Goal: Information Seeking & Learning: Find specific fact

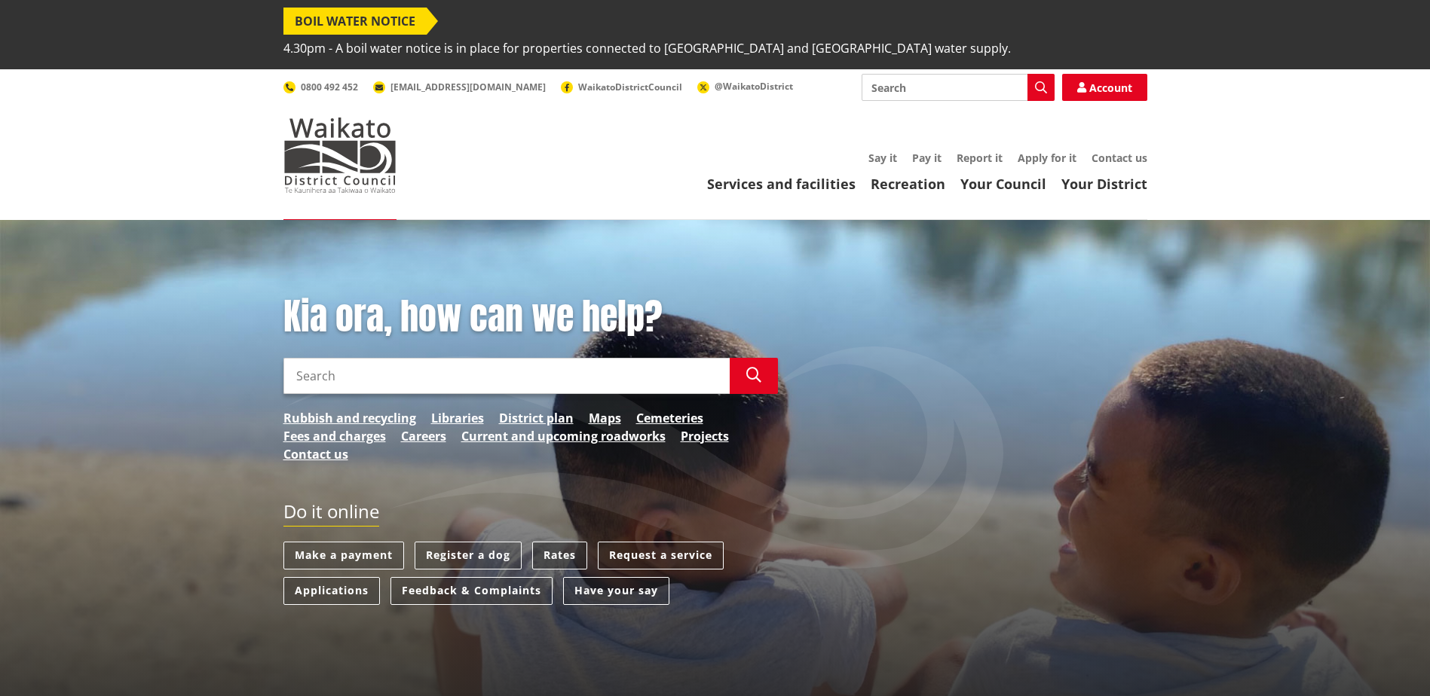
click at [552, 542] on link "Rates" at bounding box center [559, 556] width 55 height 28
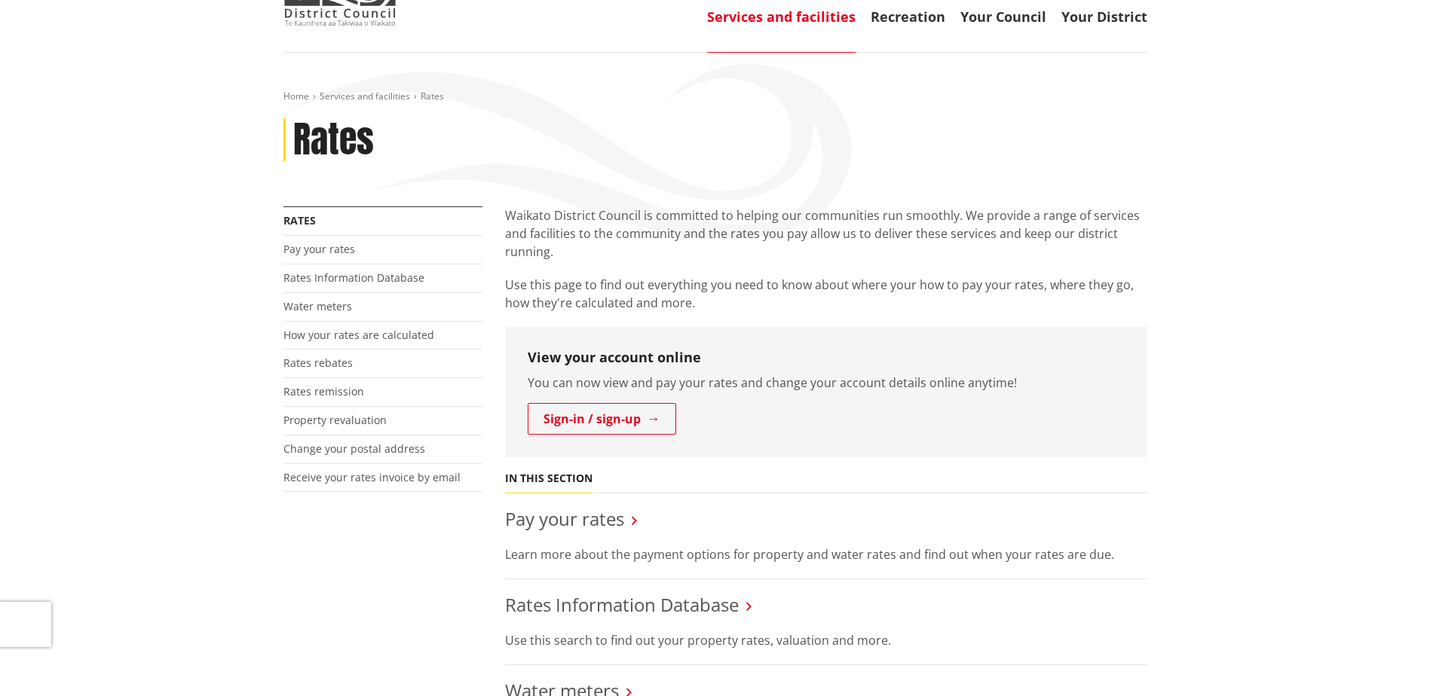
scroll to position [226, 0]
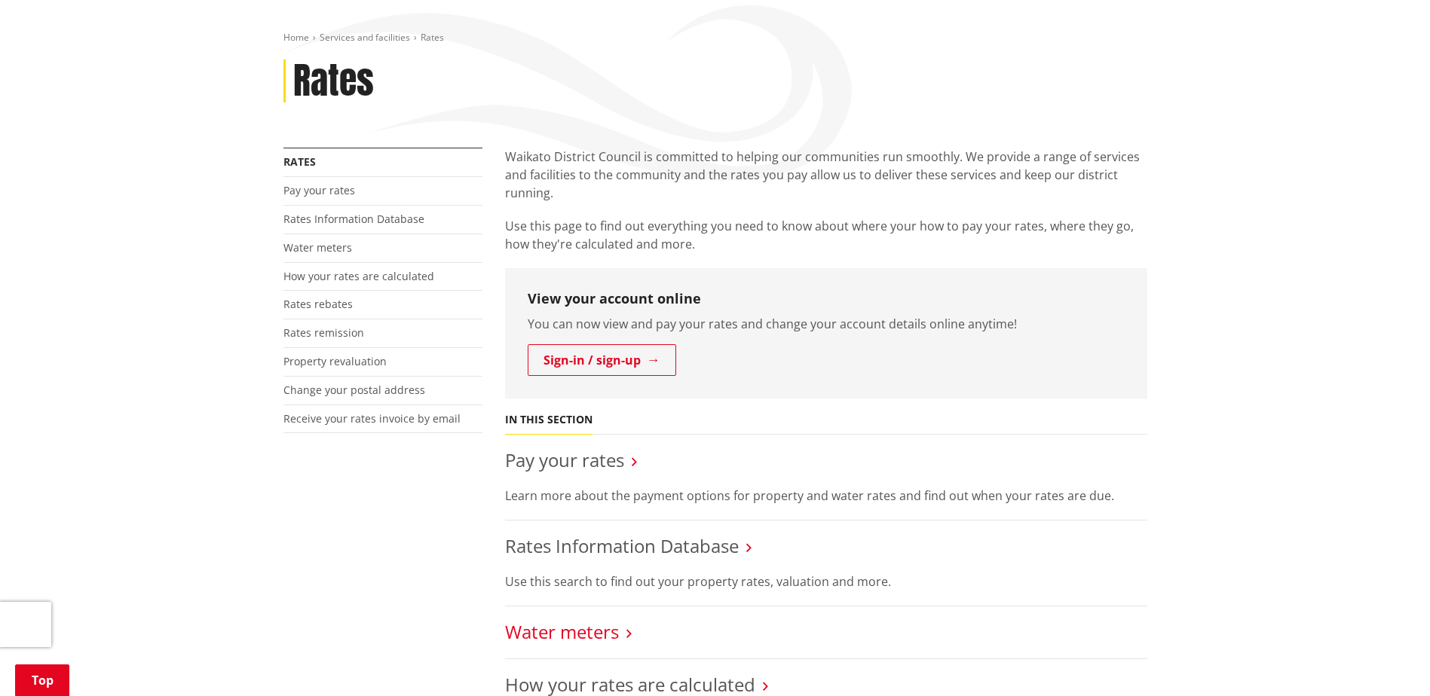
click at [595, 620] on link "Water meters" at bounding box center [562, 632] width 114 height 25
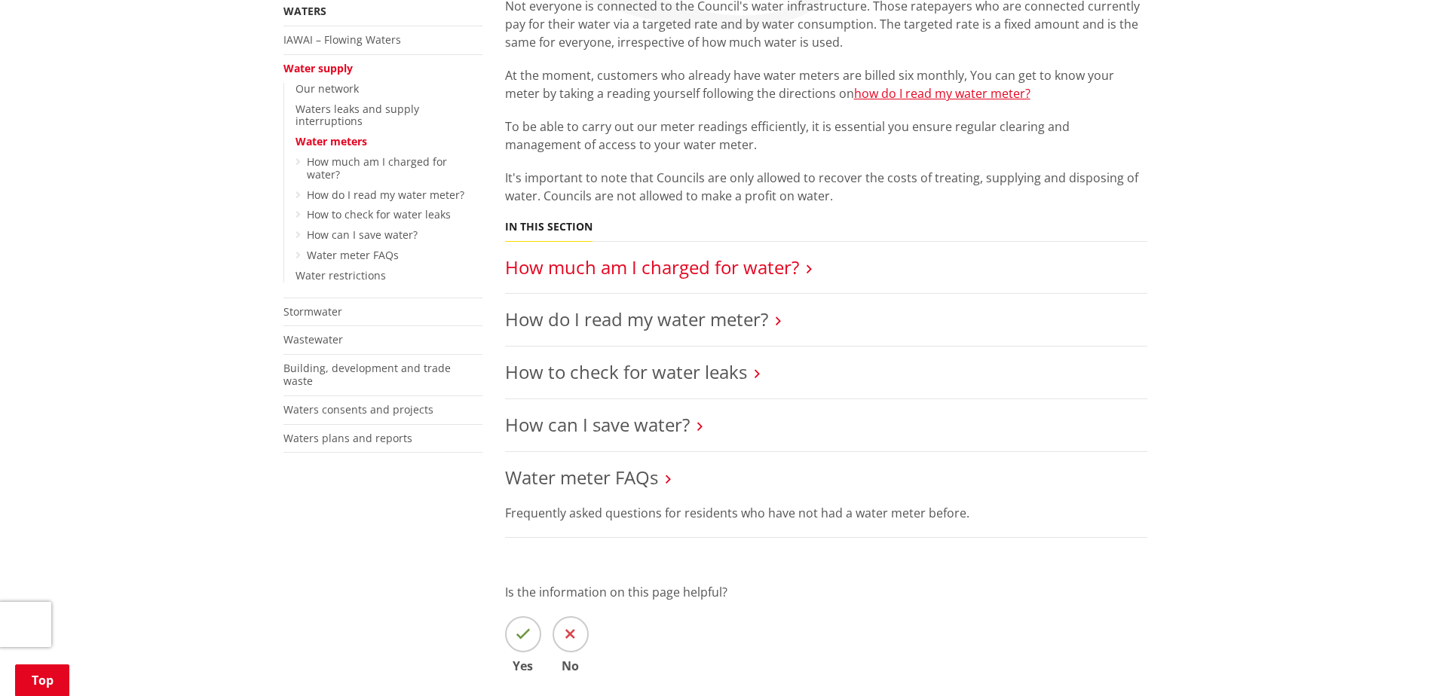
scroll to position [301, 0]
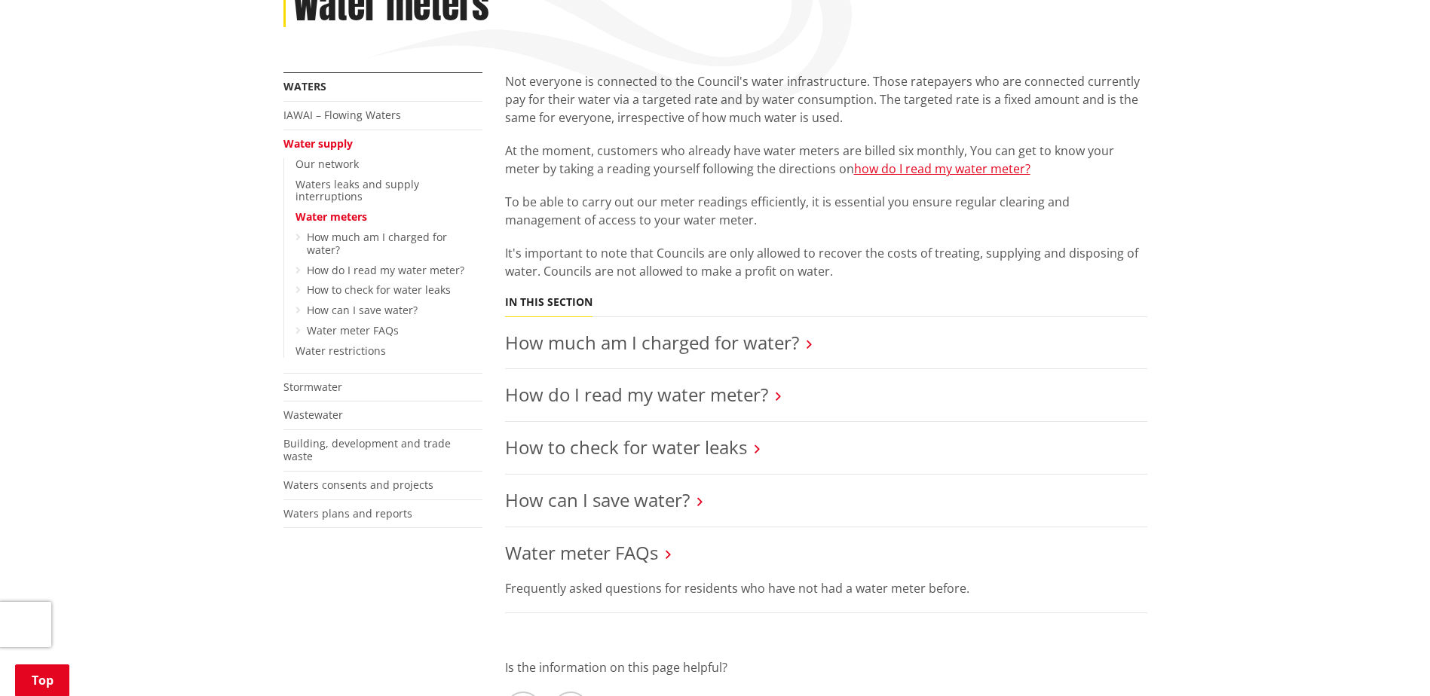
click at [341, 136] on link "Water supply" at bounding box center [317, 143] width 69 height 14
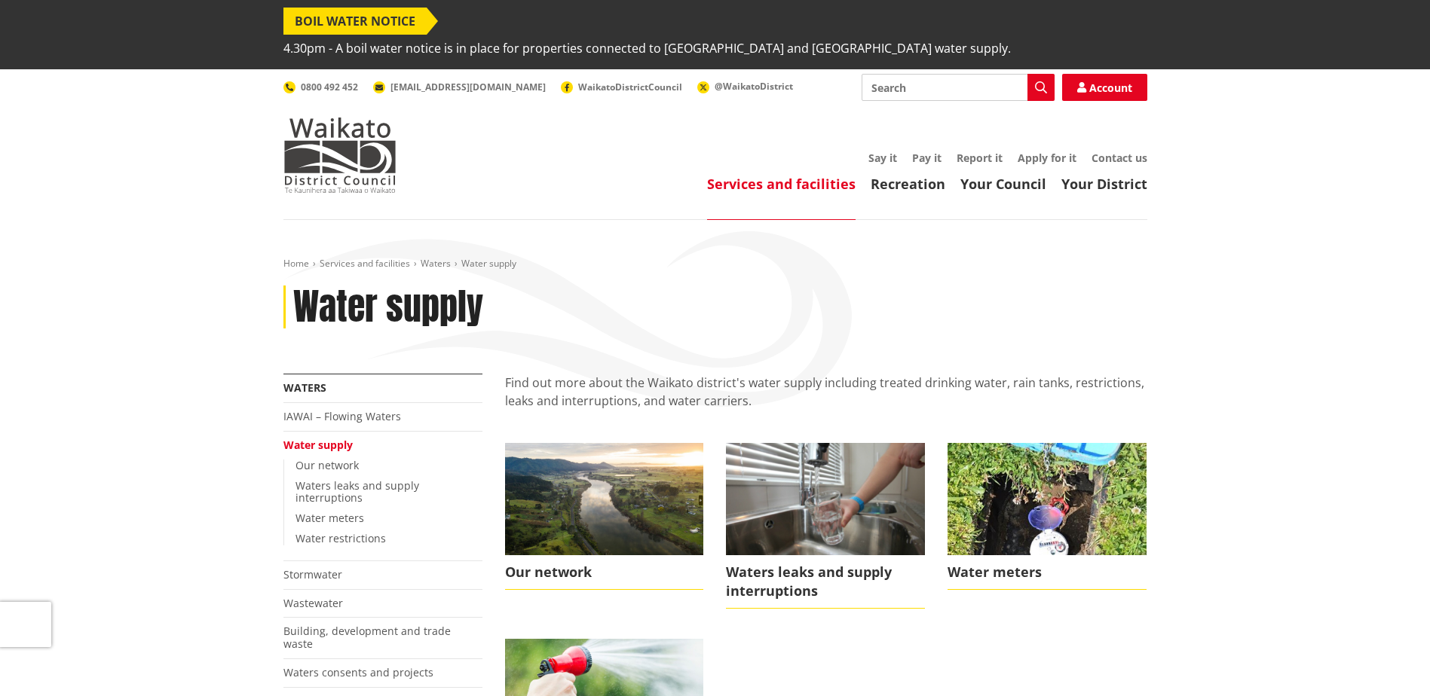
scroll to position [151, 0]
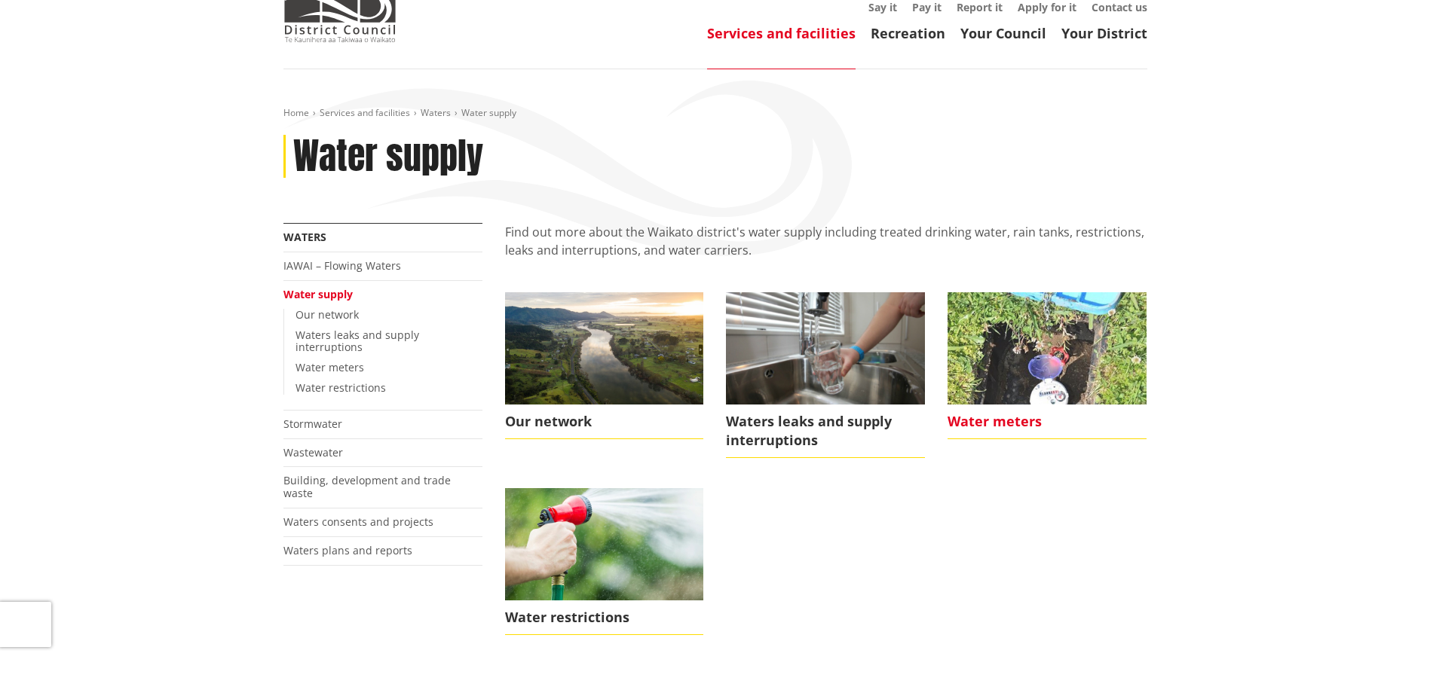
click at [1019, 405] on span "Water meters" at bounding box center [1046, 422] width 199 height 35
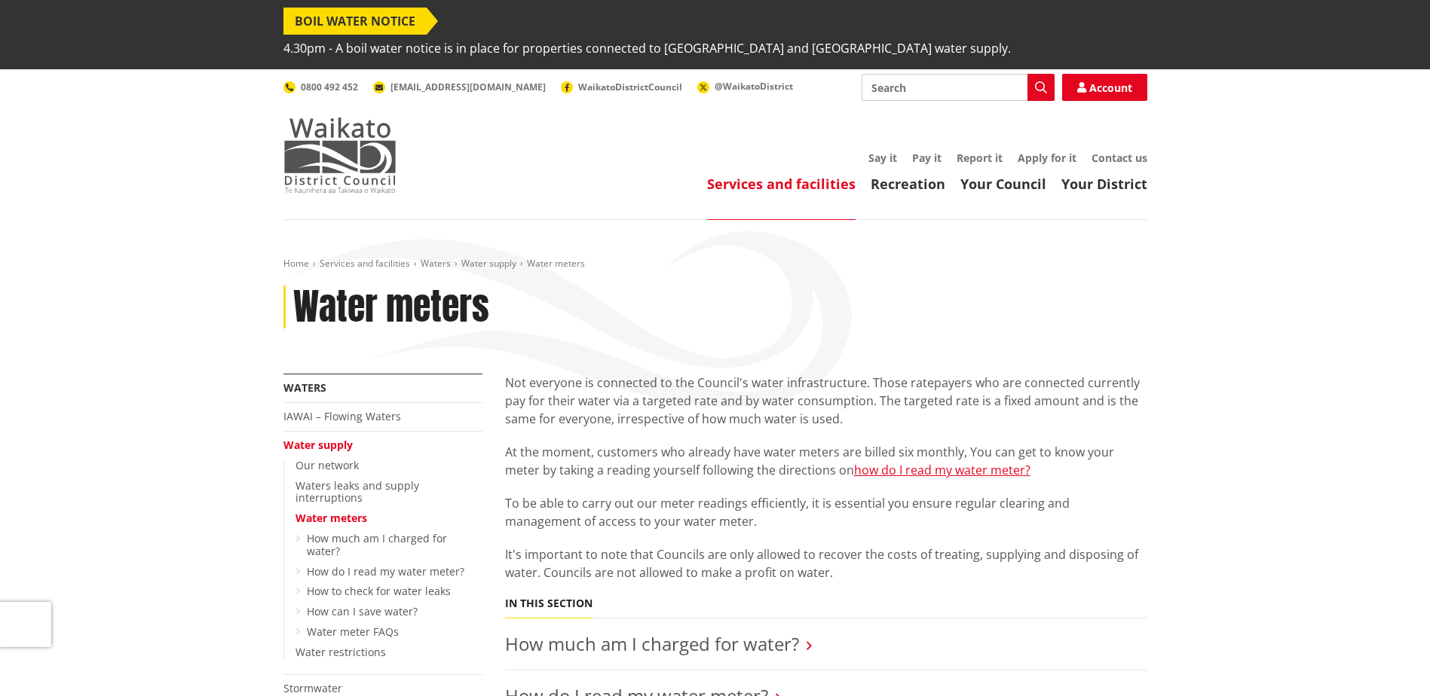
click at [350, 119] on img at bounding box center [339, 155] width 113 height 75
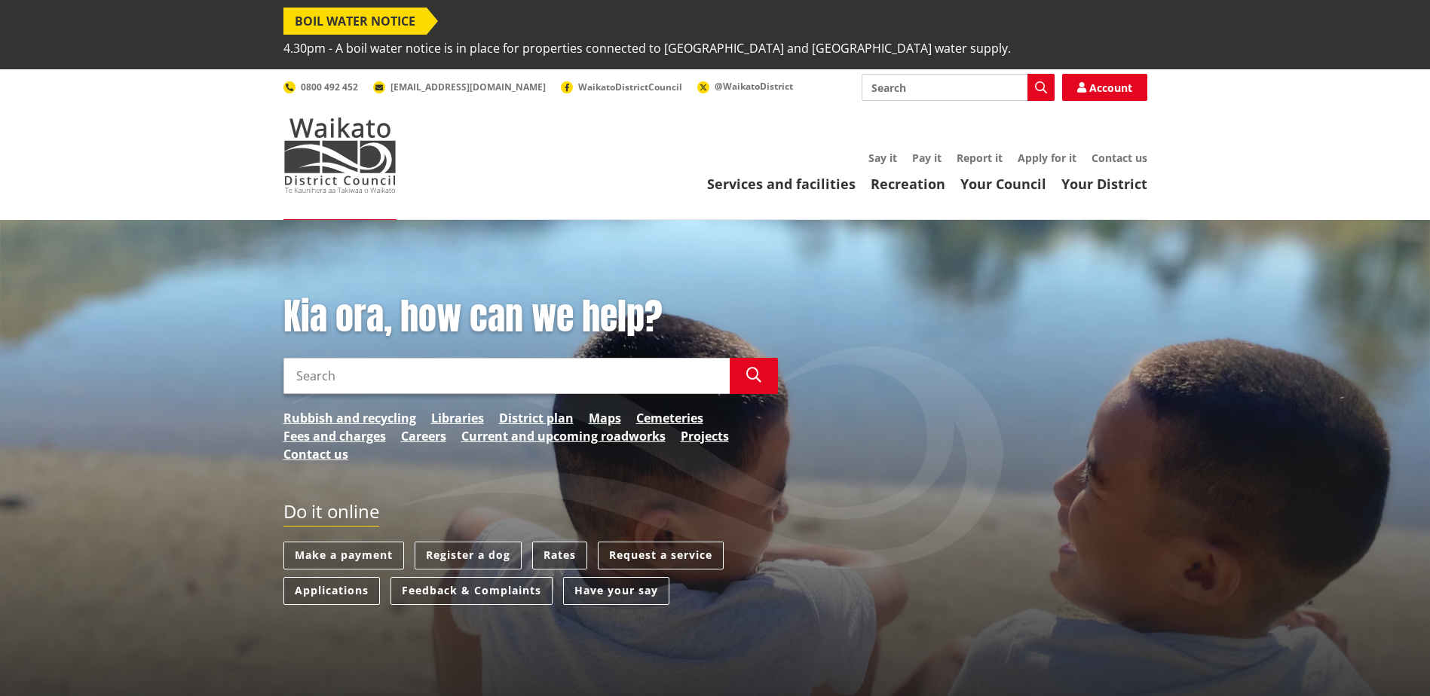
click at [545, 542] on link "Rates" at bounding box center [559, 556] width 55 height 28
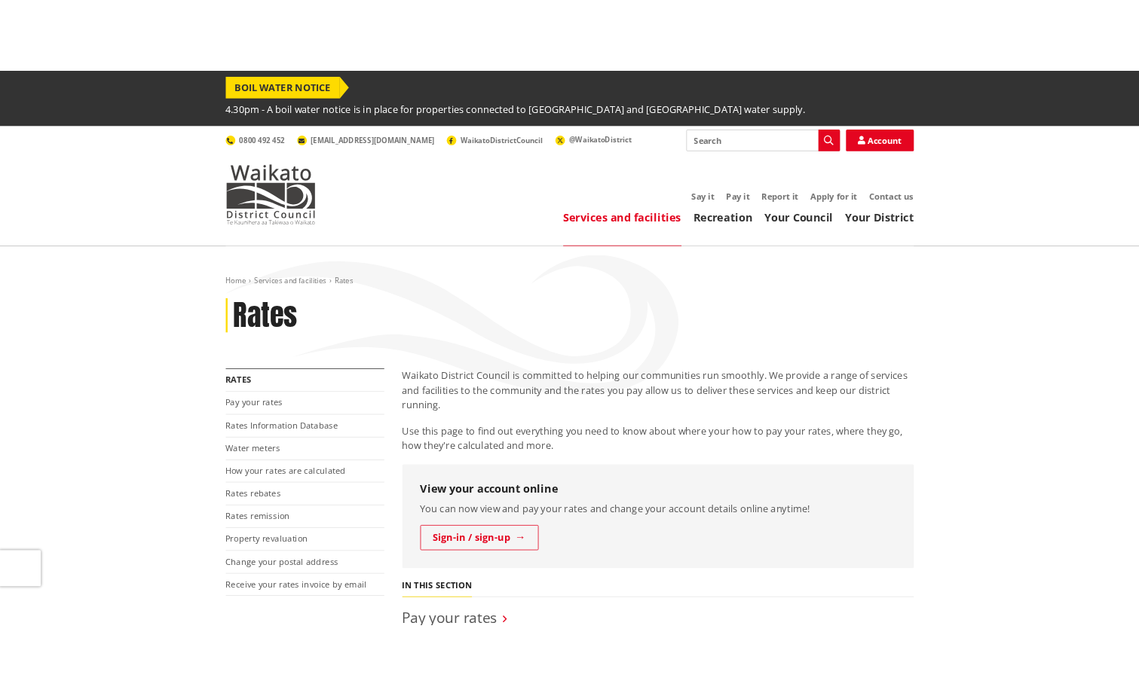
scroll to position [226, 0]
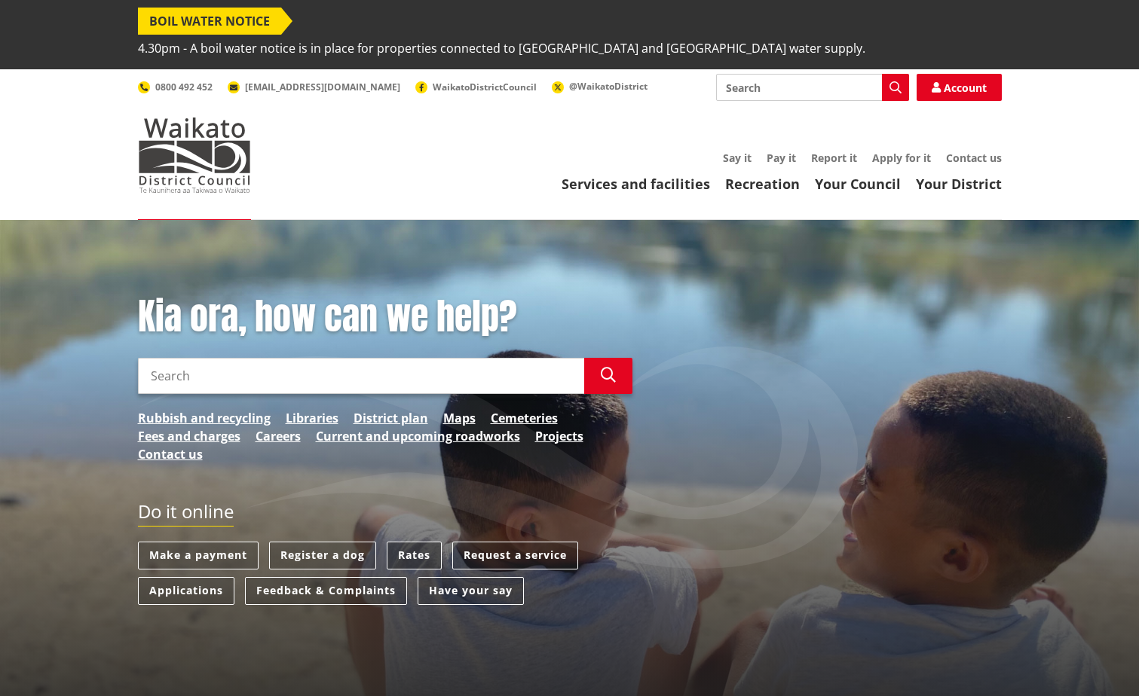
click at [421, 542] on link "Rates" at bounding box center [414, 556] width 55 height 28
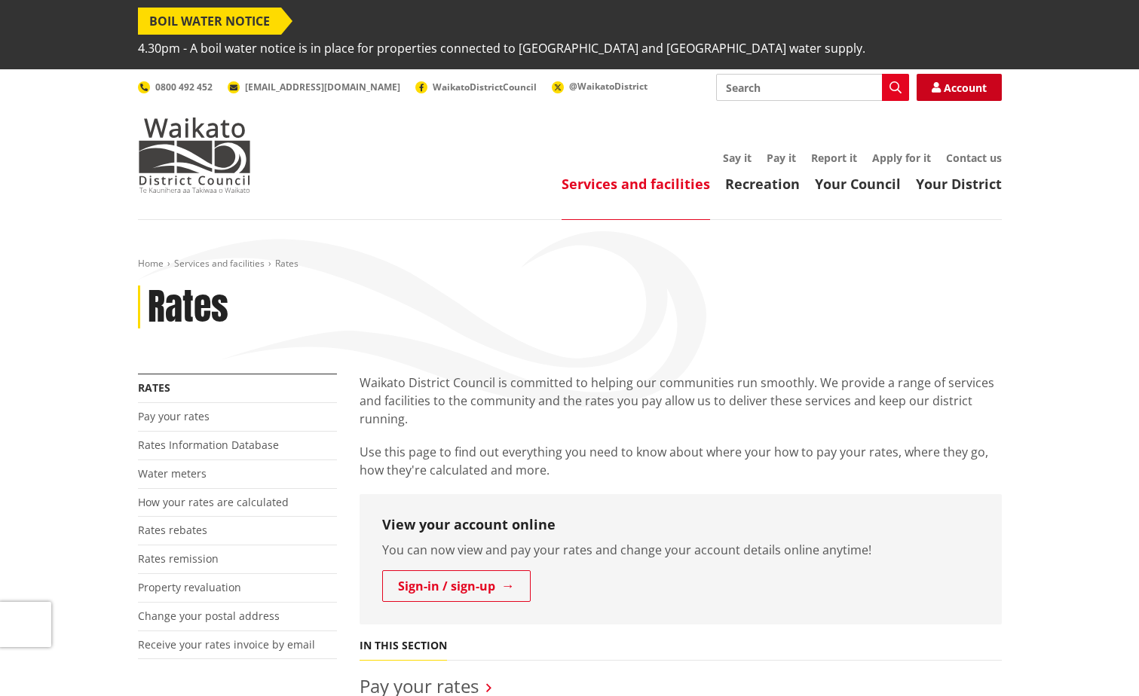
click at [935, 82] on icon at bounding box center [936, 87] width 9 height 11
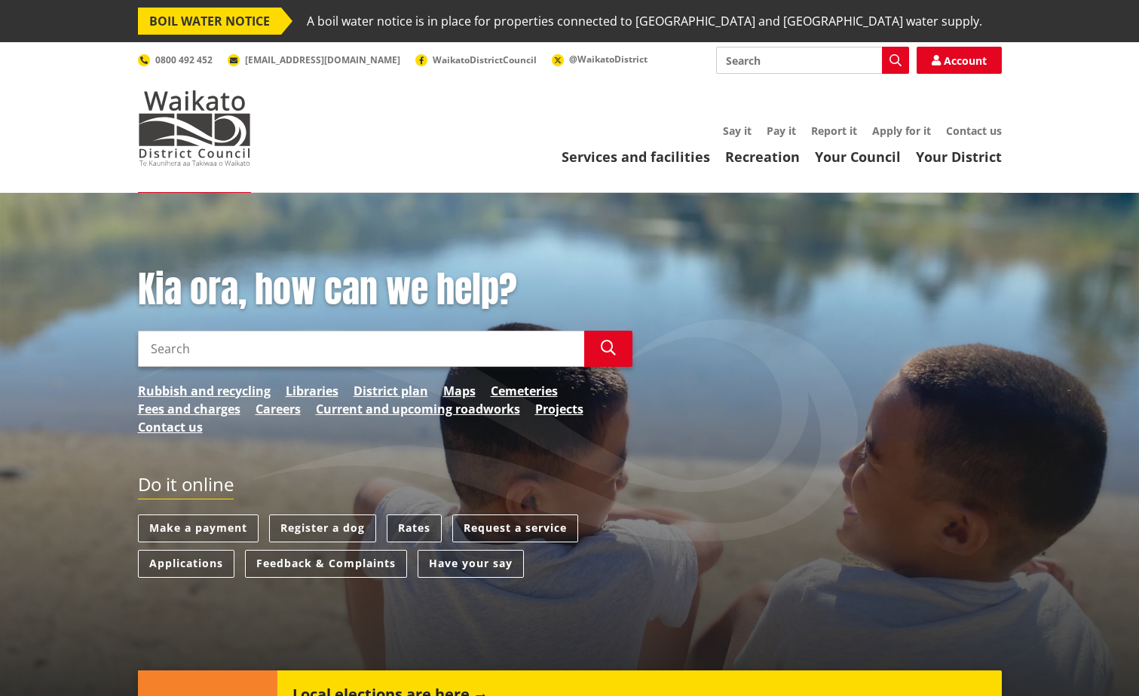
click at [408, 522] on link "Rates" at bounding box center [414, 529] width 55 height 28
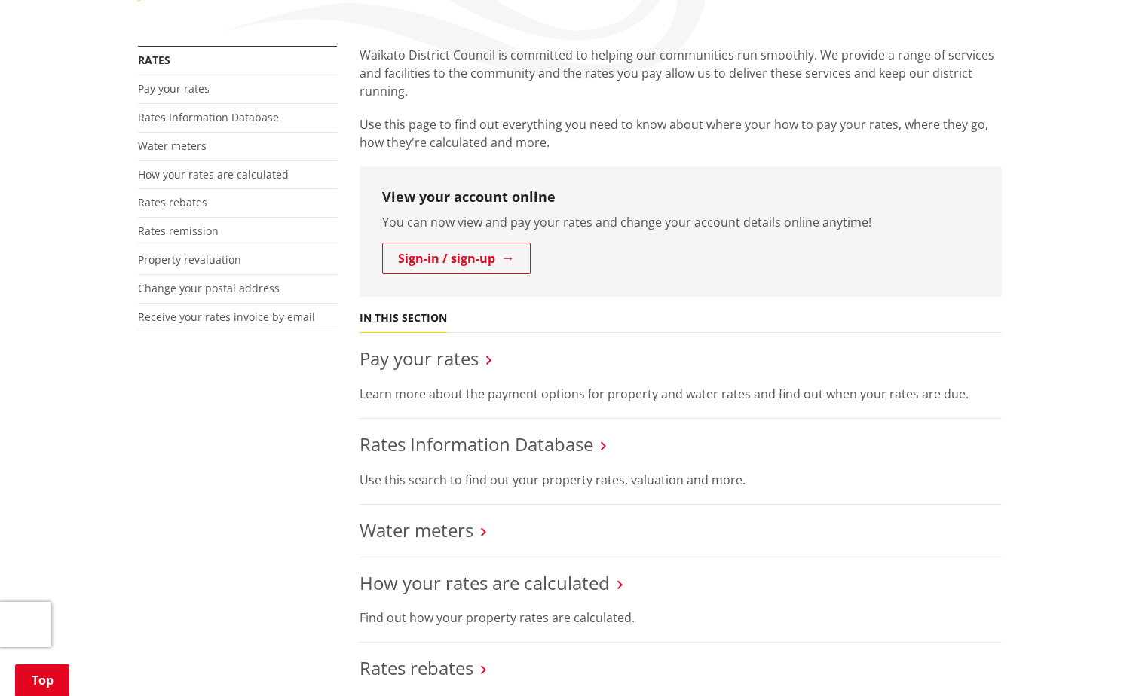
scroll to position [301, 0]
click at [555, 448] on link "Rates Information Database" at bounding box center [476, 443] width 234 height 25
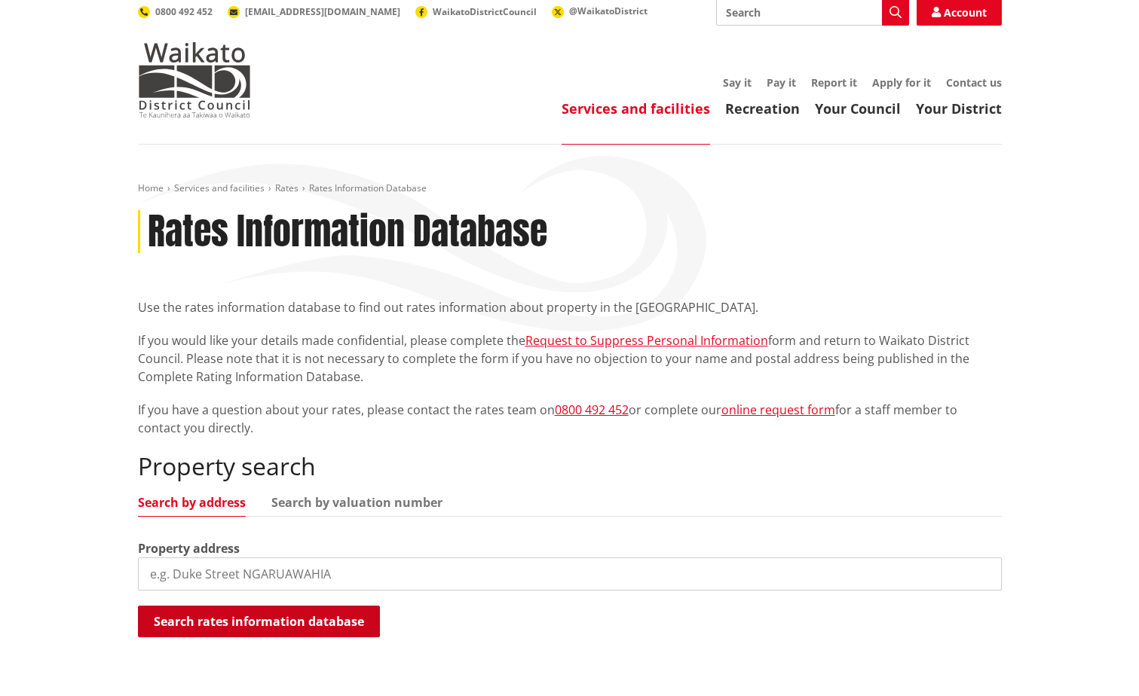
scroll to position [226, 0]
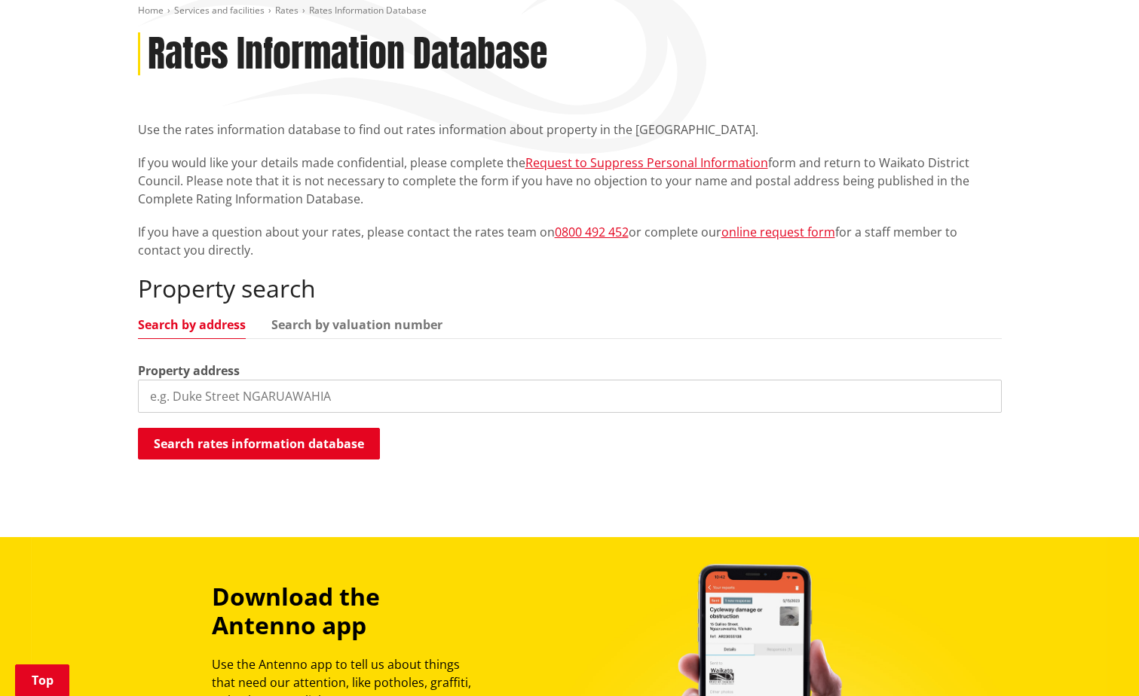
click at [293, 375] on div "Property address" at bounding box center [570, 387] width 864 height 51
click at [287, 386] on input "search" at bounding box center [570, 396] width 864 height 33
paste input "[STREET_ADDRESS][PERSON_NAME]"
drag, startPoint x: 167, startPoint y: 402, endPoint x: 134, endPoint y: 398, distance: 33.4
click at [134, 398] on div "Home Services and facilities Rates Rates Information Database Rates Information…" at bounding box center [570, 241] width 886 height 473
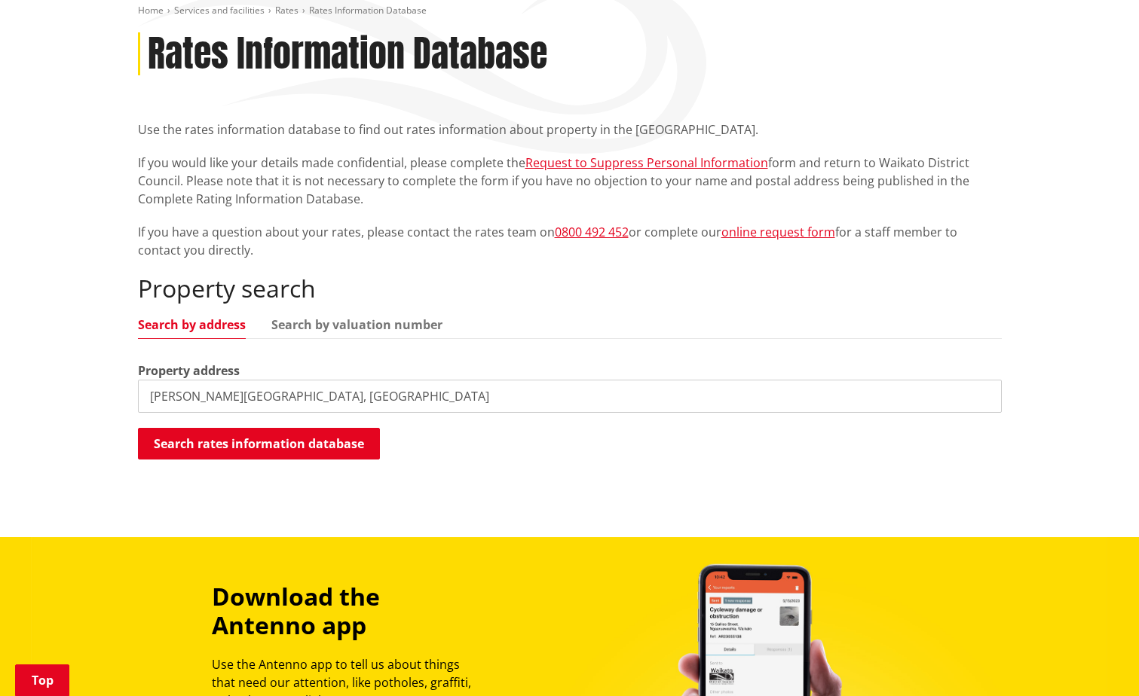
drag, startPoint x: 330, startPoint y: 386, endPoint x: 234, endPoint y: 389, distance: 96.5
click at [234, 389] on input "[PERSON_NAME][GEOGRAPHIC_DATA], [GEOGRAPHIC_DATA]" at bounding box center [570, 396] width 864 height 33
type input "[PERSON_NAME][GEOGRAPHIC_DATA]"
click at [241, 447] on button "Search rates information database" at bounding box center [259, 444] width 242 height 32
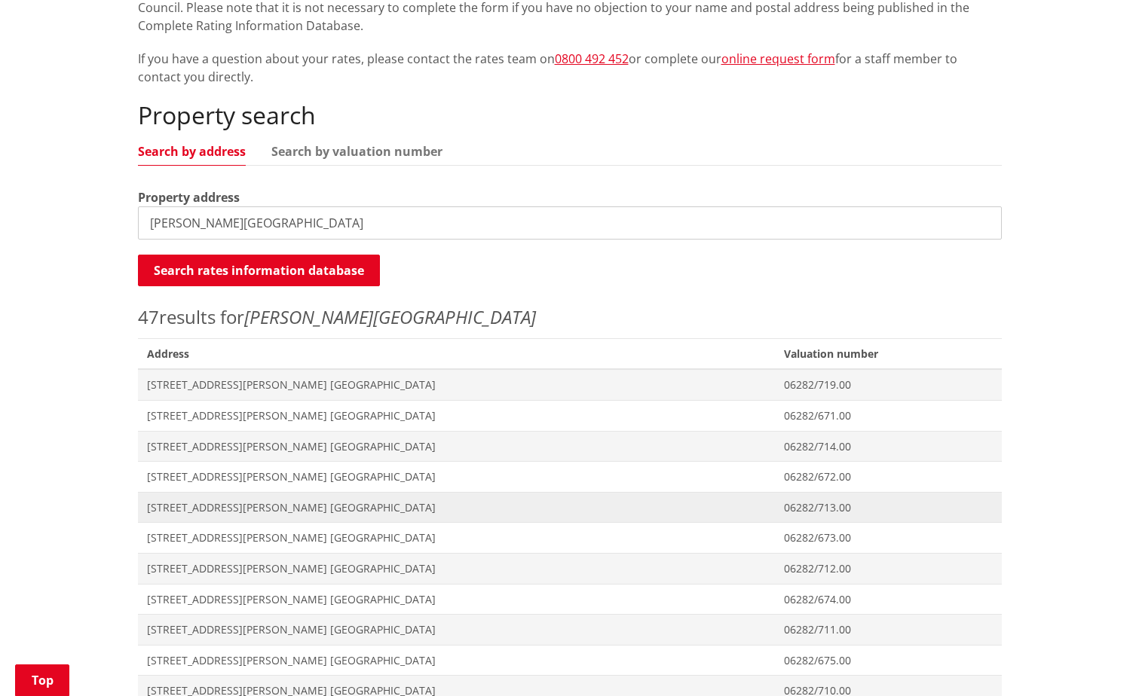
scroll to position [678, 0]
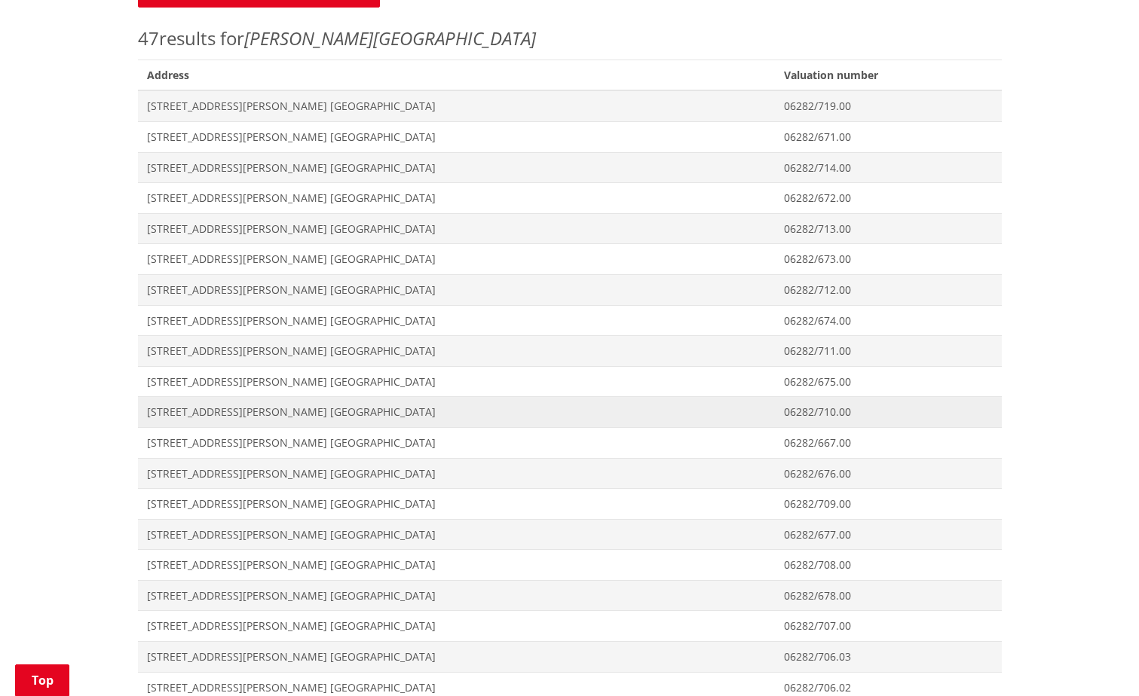
click at [316, 415] on span "[STREET_ADDRESS][PERSON_NAME] [GEOGRAPHIC_DATA]" at bounding box center [457, 412] width 620 height 15
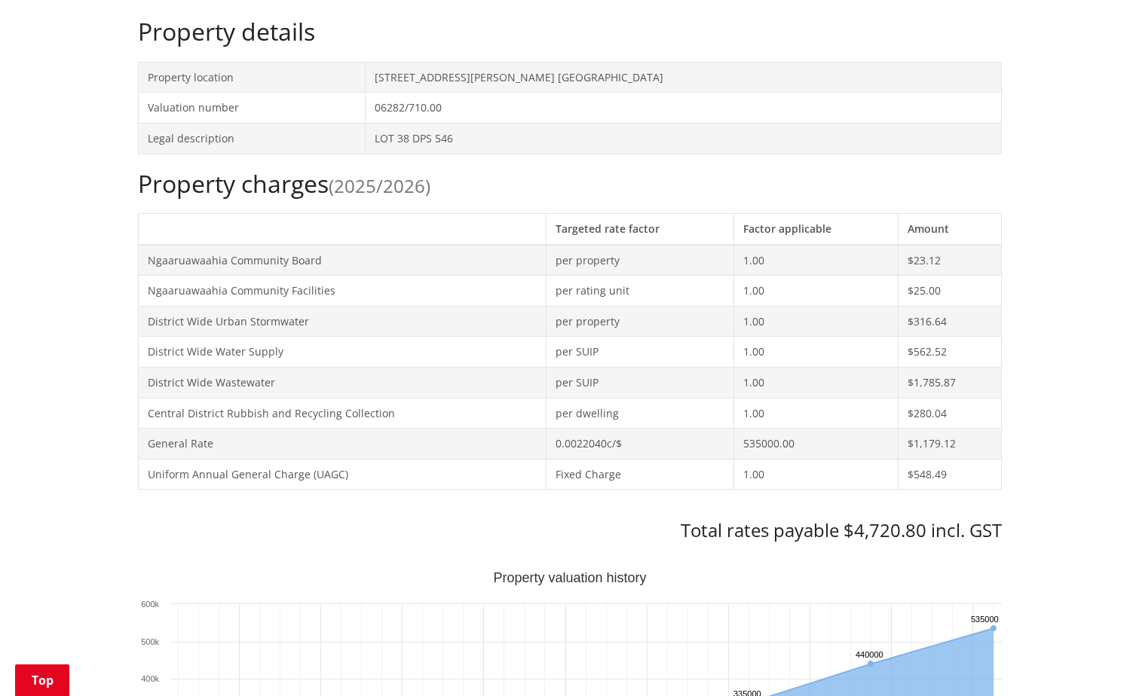
scroll to position [528, 0]
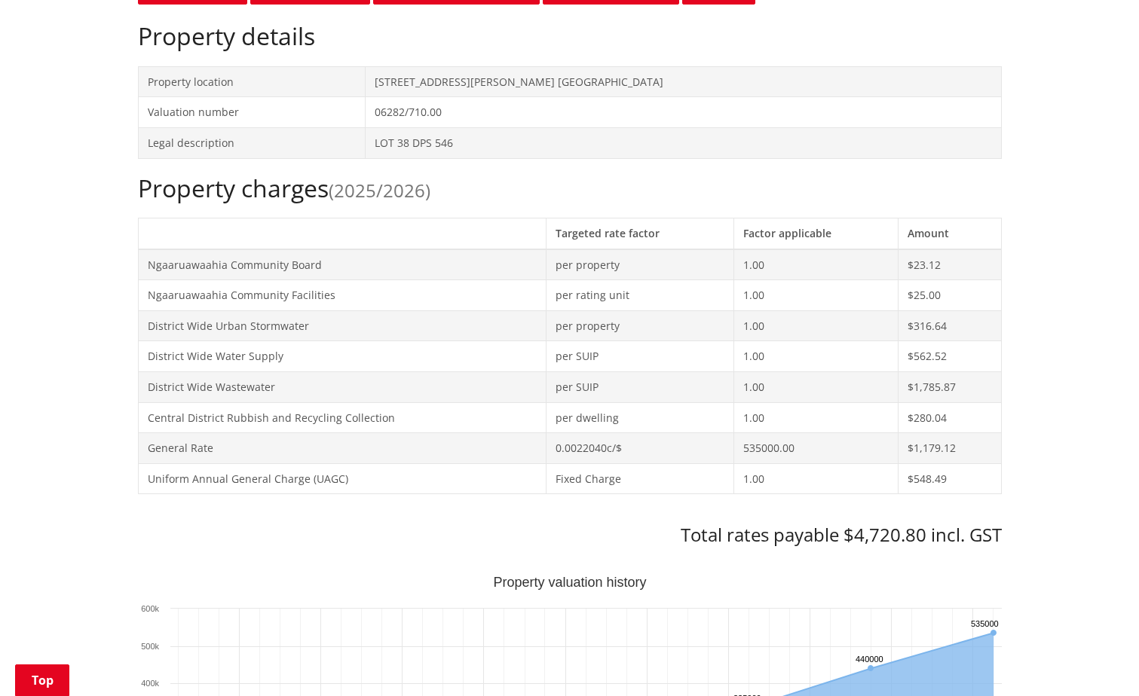
click at [277, 359] on td "District Wide Water Supply" at bounding box center [342, 356] width 408 height 31
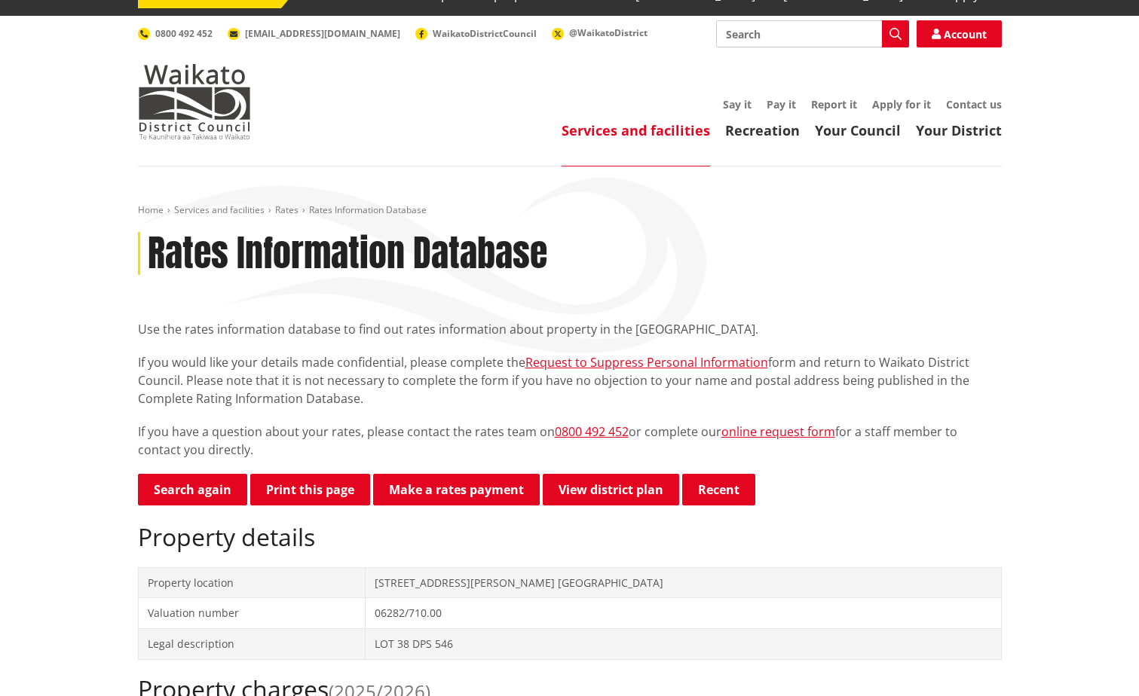
scroll to position [0, 0]
